Goal: Task Accomplishment & Management: Manage account settings

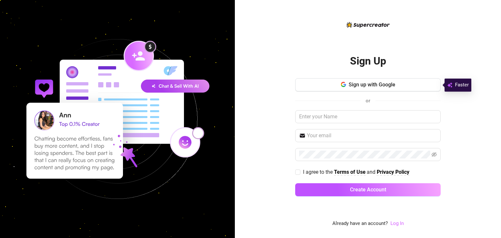
click at [397, 224] on link "Log In" at bounding box center [396, 224] width 13 height 6
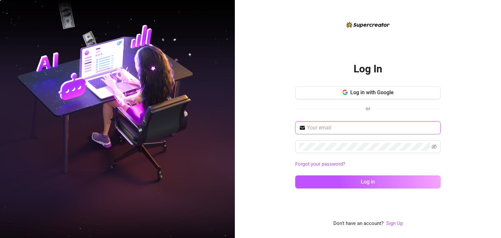
type input "[EMAIL_ADDRESS][DOMAIN_NAME]"
click at [363, 175] on div "[EMAIL_ADDRESS][DOMAIN_NAME] Forgot your password? Log in" at bounding box center [367, 157] width 145 height 73
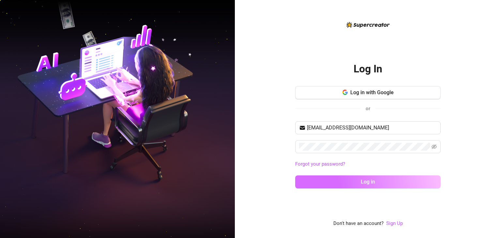
click at [364, 185] on button "Log in" at bounding box center [367, 181] width 145 height 13
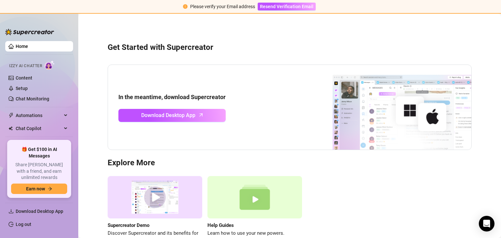
click at [450, 31] on div "Get Started with Supercreator In the meantime, download Supercreator Download D…" at bounding box center [290, 139] width 410 height 243
click at [300, 7] on span "Resend Verification Email" at bounding box center [286, 6] width 53 height 5
